Goal: Find contact information: Find contact information

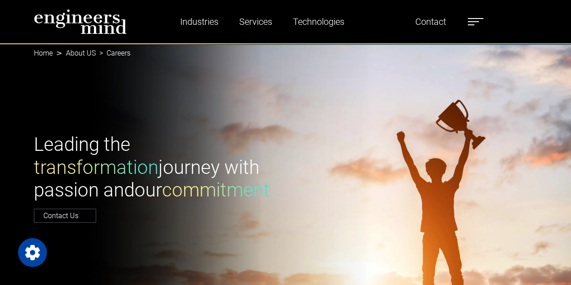
click at [44, 55] on link "Home" at bounding box center [43, 53] width 19 height 9
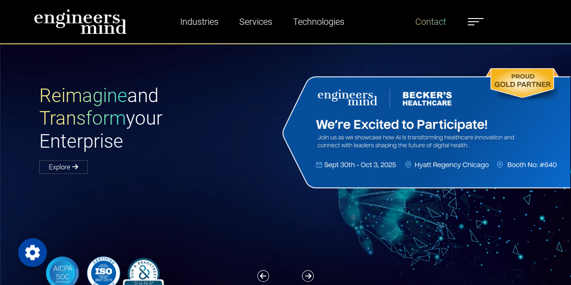
click at [431, 18] on link "Contact" at bounding box center [431, 21] width 38 height 21
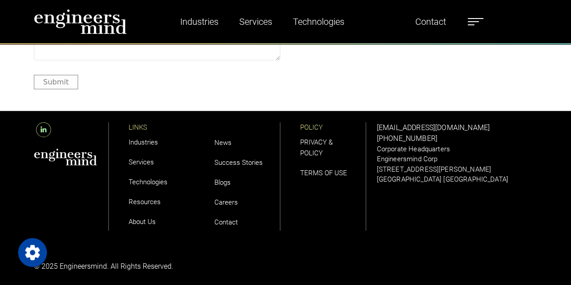
scroll to position [1070, 0]
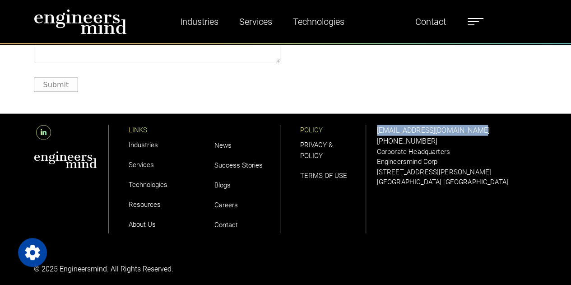
drag, startPoint x: 481, startPoint y: 130, endPoint x: 374, endPoint y: 131, distance: 107.5
click at [374, 131] on div "solutions@engineersmind.com +1 201 751 3084 Corporate Headquarters Engineersmin…" at bounding box center [458, 180] width 172 height 132
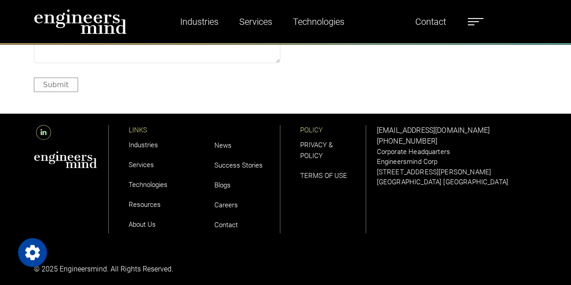
click at [523, 165] on p "Engineersmind Corp" at bounding box center [457, 162] width 161 height 10
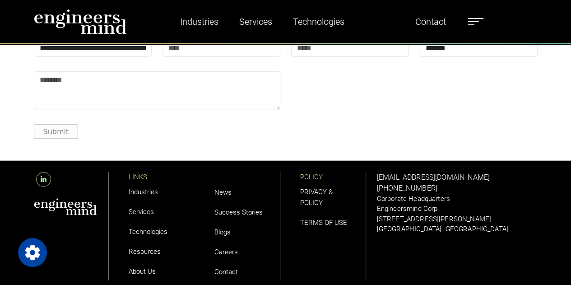
scroll to position [1025, 0]
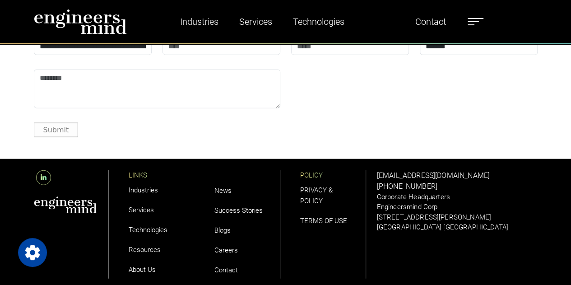
click at [38, 180] on icon at bounding box center [43, 177] width 15 height 15
